Goal: Task Accomplishment & Management: Use online tool/utility

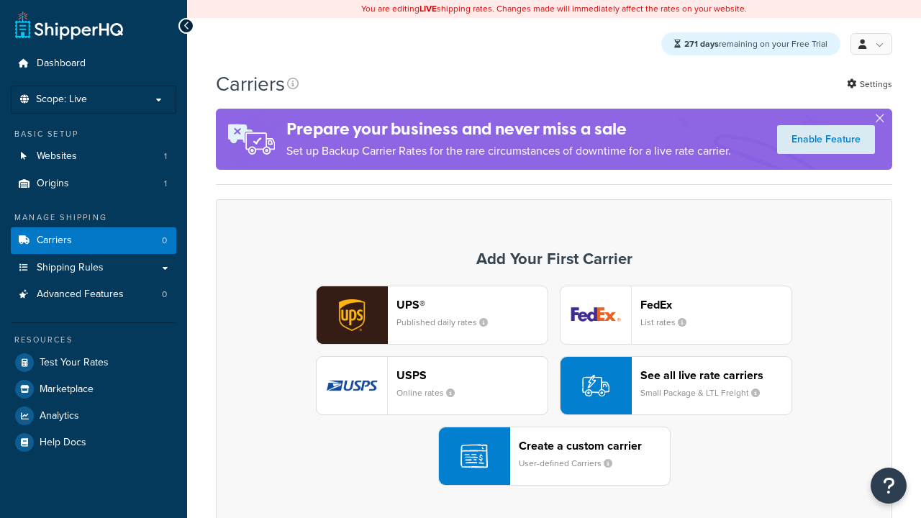
click at [554, 386] on div "UPS® Published daily rates FedEx List rates USPS Online rates See all live rate…" at bounding box center [554, 386] width 646 height 200
click at [554, 457] on div "Create a custom carrier User-defined Carriers" at bounding box center [594, 456] width 151 height 35
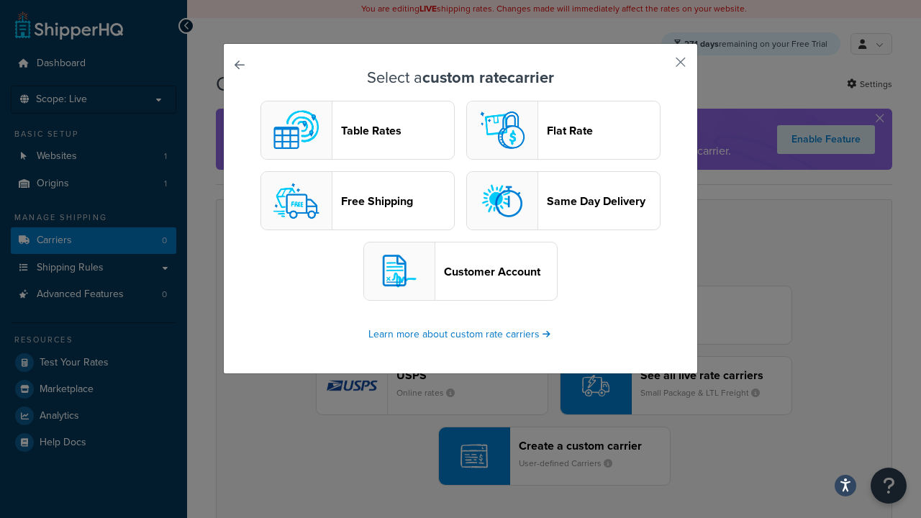
click at [358, 131] on header "Table Rates" at bounding box center [397, 131] width 113 height 14
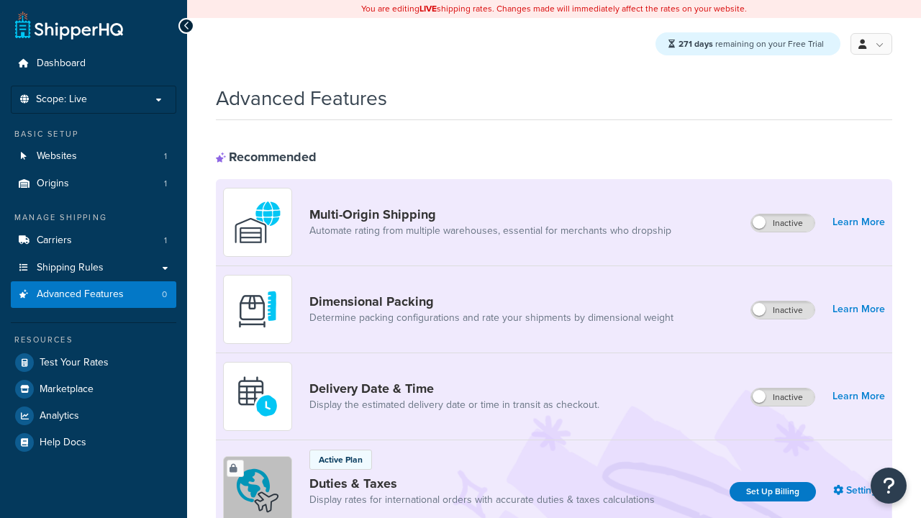
click at [784, 311] on label "Inactive" at bounding box center [782, 310] width 63 height 17
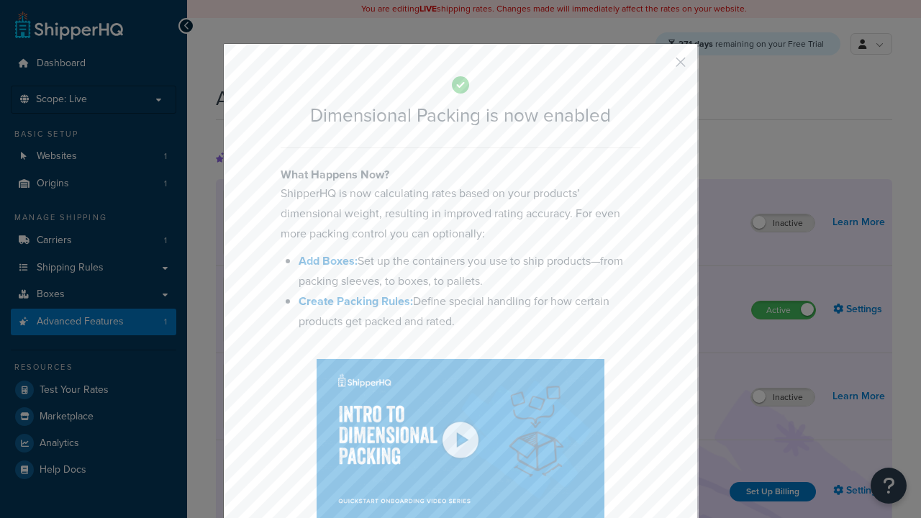
click at [659, 65] on button "button" at bounding box center [660, 67] width 4 height 4
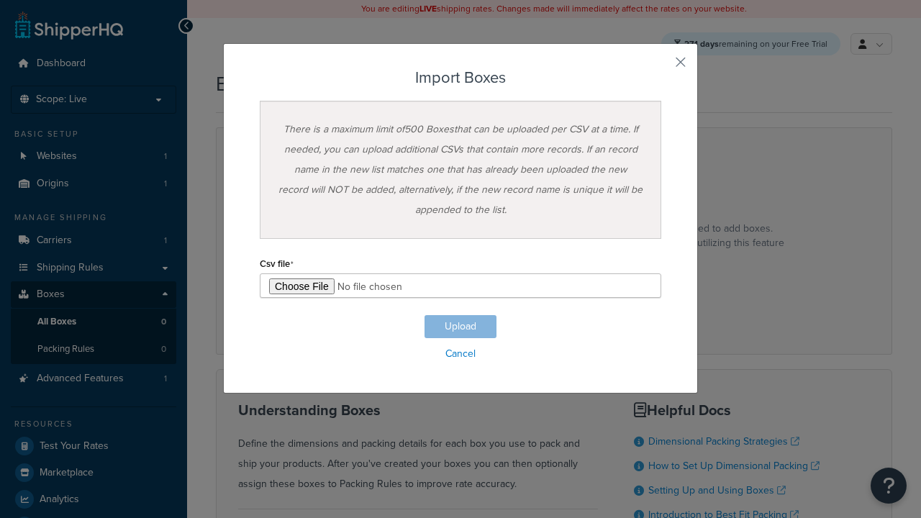
click at [461, 78] on h3 "Import Boxes" at bounding box center [461, 77] width 402 height 17
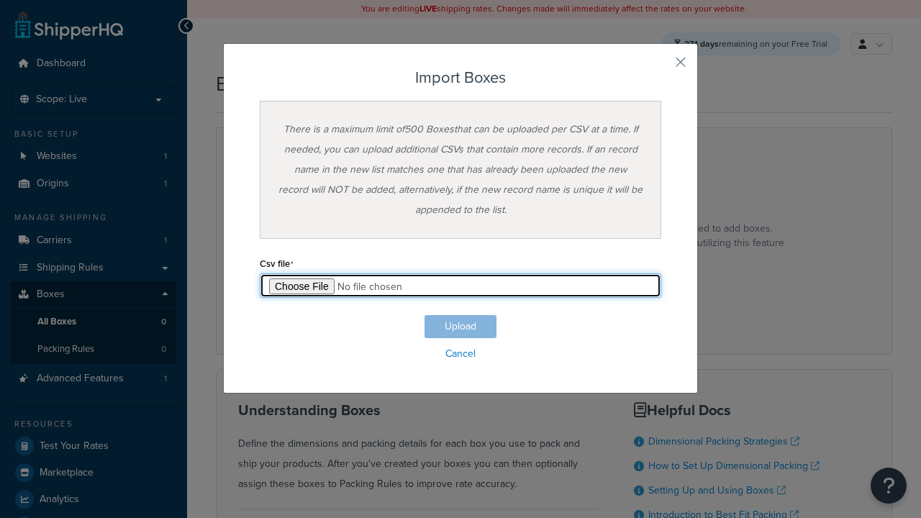
click at [461, 286] on input "file" at bounding box center [461, 285] width 402 height 24
type input "C:\fakepath\importBoxesFailure.csv"
click at [461, 327] on button "Upload" at bounding box center [461, 326] width 72 height 23
